Goal: Obtain resource: Download file/media

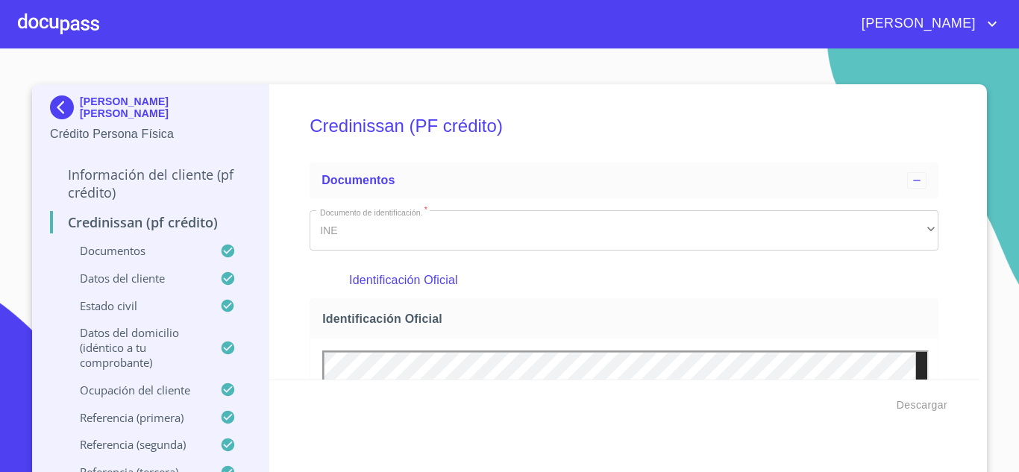
click at [63, 31] on div at bounding box center [58, 24] width 81 height 48
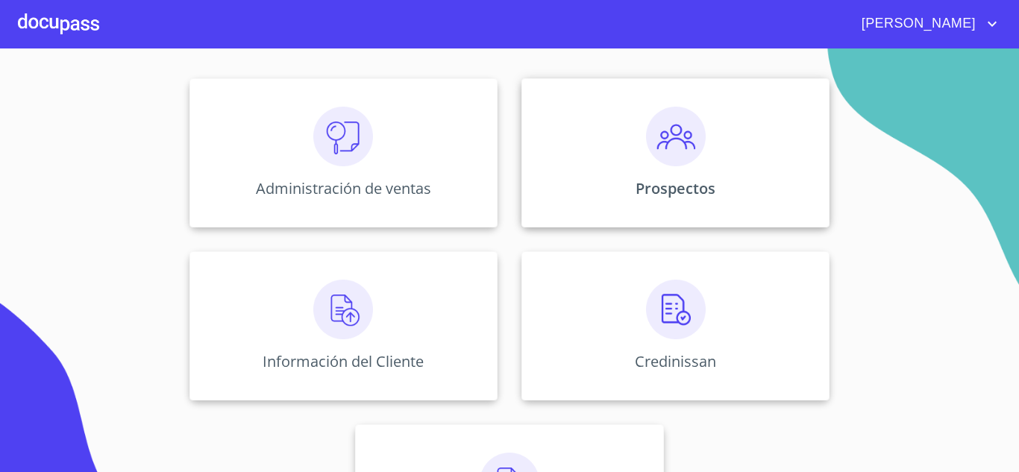
scroll to position [278, 0]
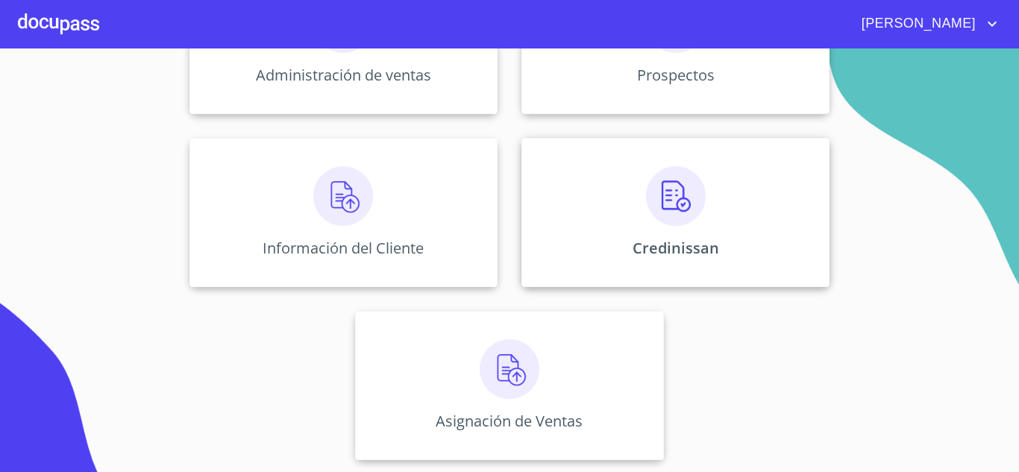
click at [692, 216] on img at bounding box center [676, 196] width 60 height 60
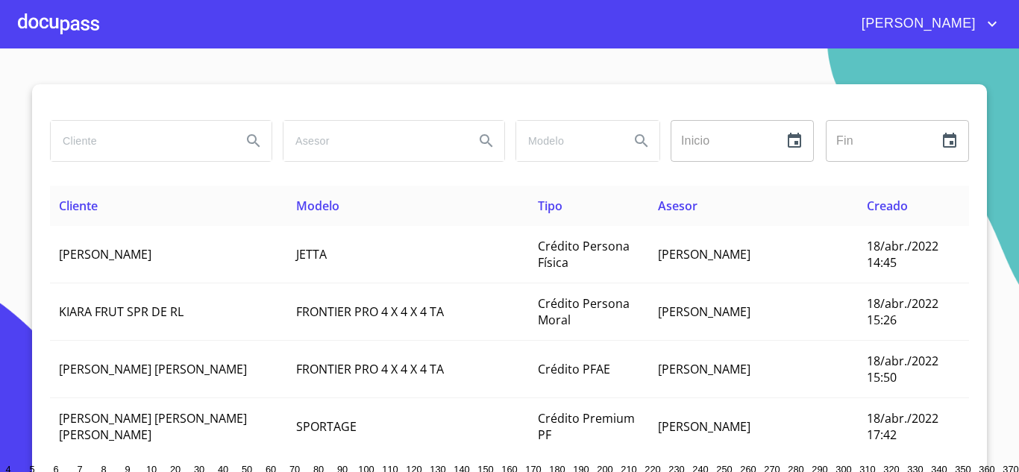
click at [160, 143] on input "search" at bounding box center [140, 141] width 179 height 40
type input "GRUPO ADYEHILA"
click at [247, 142] on icon "Search" at bounding box center [253, 140] width 13 height 13
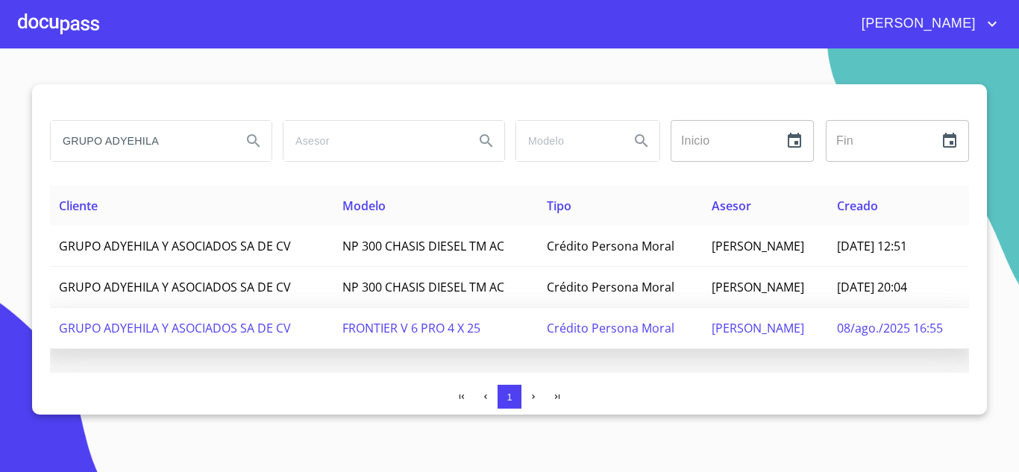
click at [843, 328] on span "08/ago./2025 16:55" at bounding box center [890, 328] width 106 height 16
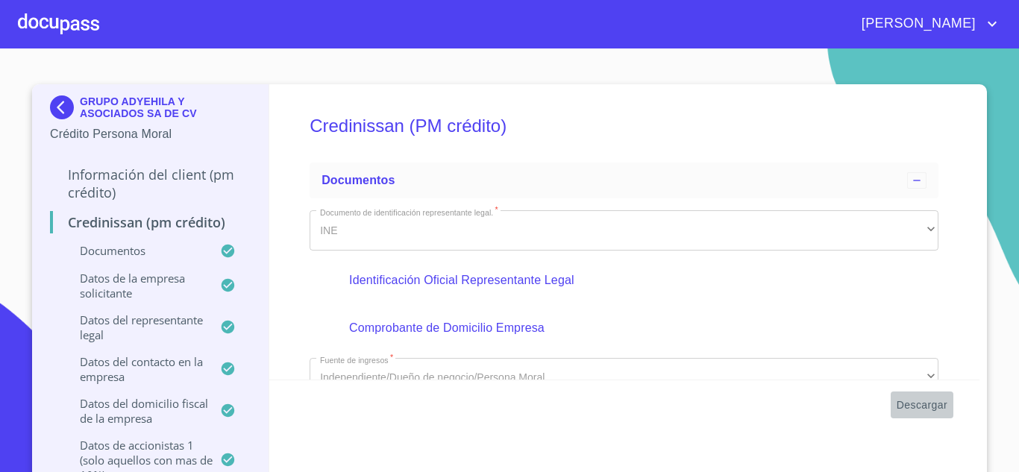
click at [905, 402] on span "Descargar" at bounding box center [922, 405] width 51 height 19
